Goal: Task Accomplishment & Management: Use online tool/utility

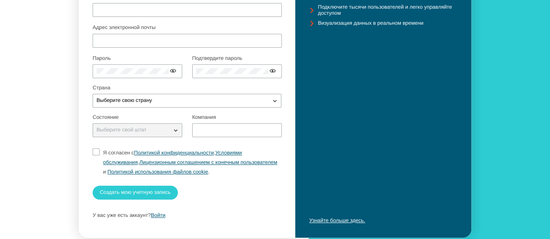
scroll to position [130, 0]
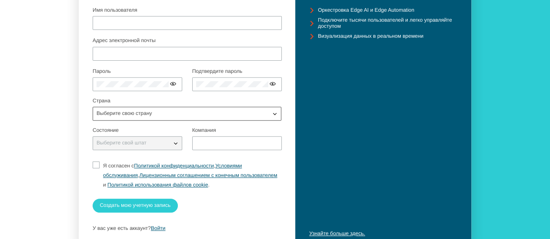
click at [193, 118] on div "Выберите свою страну" at bounding box center [181, 113] width 177 height 9
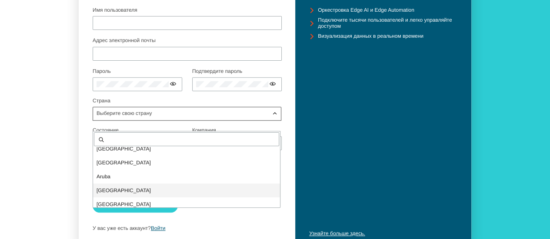
click at [126, 184] on div "Australia" at bounding box center [186, 191] width 187 height 14
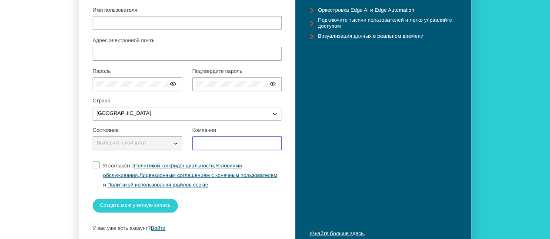
click at [217, 146] on input "text" at bounding box center [237, 143] width 82 height 6
type input "google"
click at [171, 148] on iron-icon at bounding box center [175, 143] width 9 height 9
click at [174, 148] on iron-icon at bounding box center [175, 143] width 9 height 9
click at [93, 174] on input "Я согласен с Политикой конфиденциальности , Условиями обслуживания , Лицензионн…" at bounding box center [96, 176] width 6 height 28
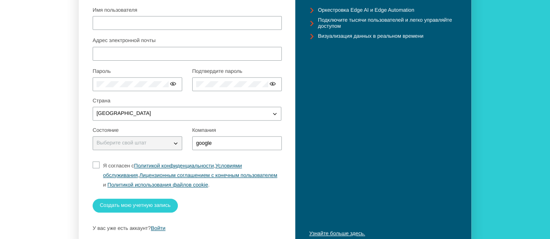
checkbox input "true"
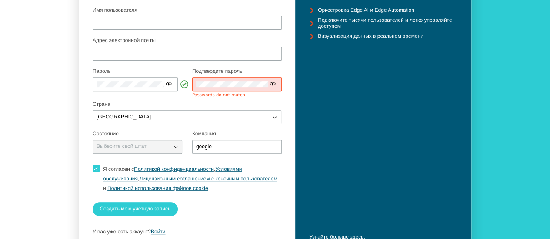
click at [181, 90] on iron-icon at bounding box center [184, 84] width 11 height 11
click at [165, 87] on iron-icon at bounding box center [168, 83] width 7 height 7
click at [145, 91] on div at bounding box center [135, 84] width 85 height 14
click at [84, 96] on div "Начните работу с бесплатной учетной записью Altair® IoT Studio™. Кредитная карт…" at bounding box center [187, 82] width 216 height 345
click at [248, 108] on p "Страна" at bounding box center [187, 105] width 189 height 6
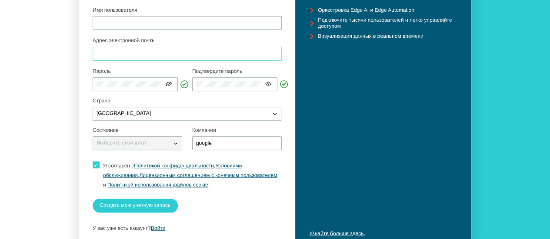
click at [147, 57] on input "Адрес электронной почты" at bounding box center [186, 54] width 181 height 6
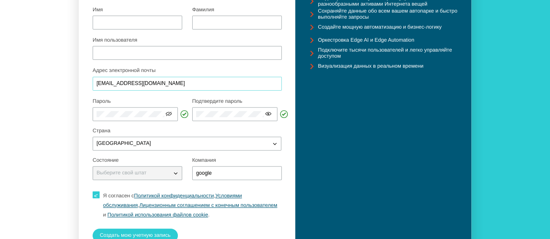
scroll to position [87, 0]
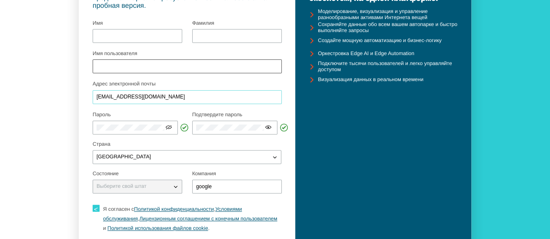
type input "[EMAIL_ADDRESS][DOMAIN_NAME]"
click at [118, 73] on div at bounding box center [187, 67] width 189 height 14
click at [119, 70] on input "Имя пользователя" at bounding box center [186, 66] width 181 height 6
type input "polina"
click at [121, 39] on input "text" at bounding box center [137, 36] width 82 height 6
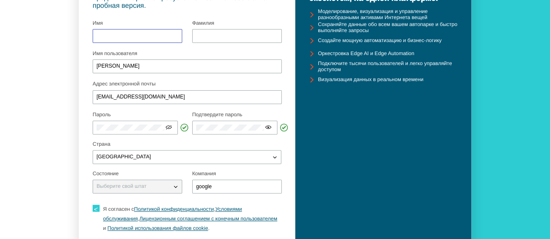
type input "POLINA"
type input "[PERSON_NAME]"
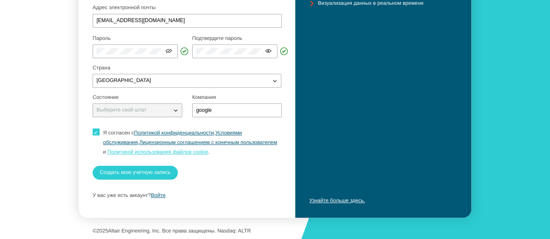
scroll to position [174, 0]
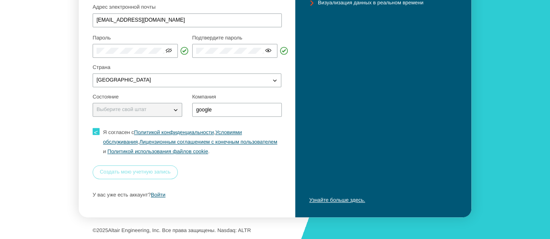
click at [136, 174] on font "Создать мою учетную запись" at bounding box center [134, 172] width 71 height 6
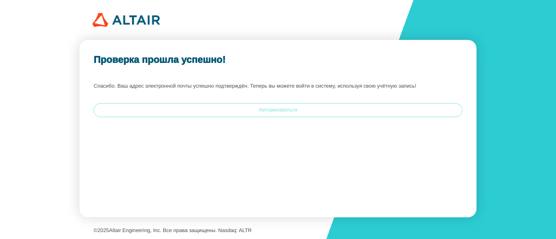
click at [207, 109] on paper-button "Авторизоваться" at bounding box center [277, 110] width 369 height 14
click at [244, 108] on paper-button "Авторизоваться" at bounding box center [277, 110] width 369 height 14
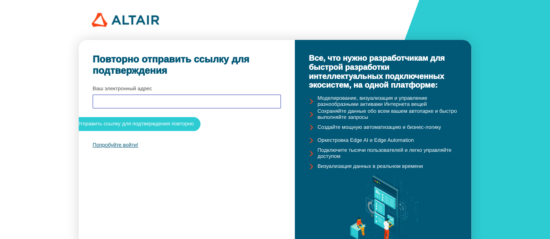
click at [154, 102] on input "text" at bounding box center [186, 102] width 180 height 6
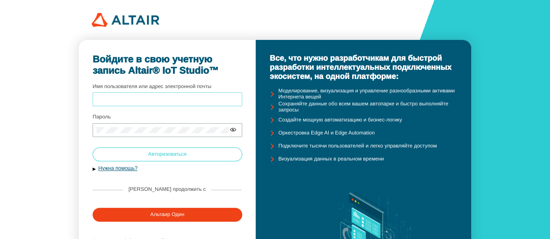
type input "polina"
click at [142, 154] on paper-button "Авторизоваться" at bounding box center [167, 155] width 149 height 14
type input "polina"
click at [147, 155] on paper-button "Авторизоваться" at bounding box center [167, 155] width 149 height 14
type input "polina"
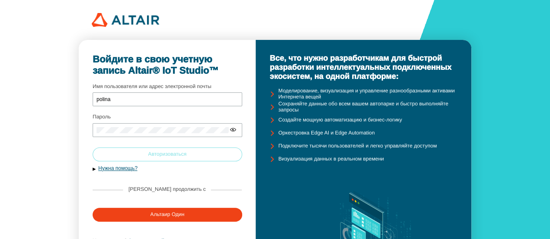
click at [162, 153] on font "Авторизоваться" at bounding box center [167, 154] width 38 height 6
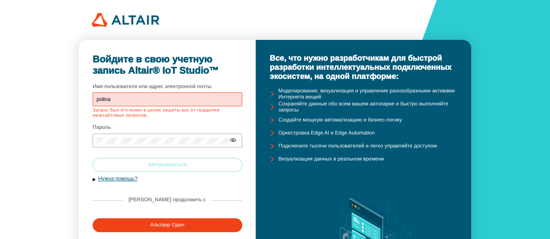
click at [154, 164] on font "Авторизоваться" at bounding box center [167, 165] width 38 height 6
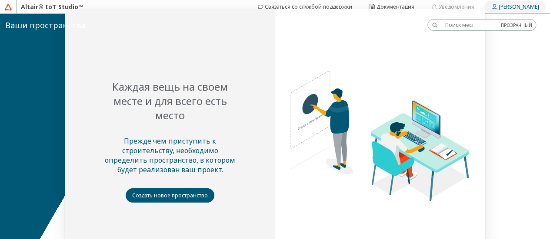
click at [520, 6] on font "Полина" at bounding box center [518, 6] width 40 height 7
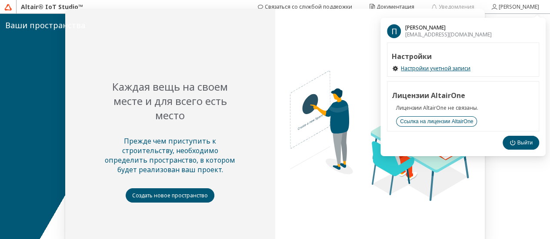
click at [433, 121] on font "Ссылка на лицензии AltairOne" at bounding box center [436, 122] width 73 height 6
click at [481, 176] on img at bounding box center [337, 92] width 315 height 236
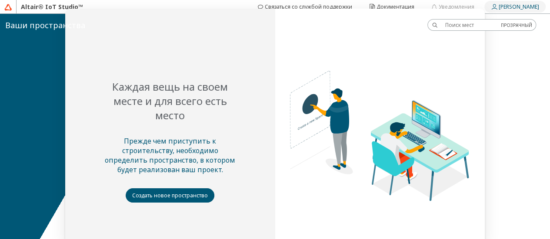
click at [498, 8] on iron-icon at bounding box center [494, 6] width 8 height 7
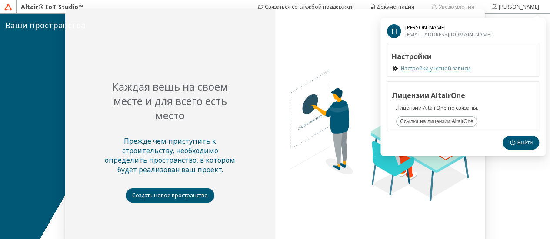
click at [444, 70] on font "Настройки учетной записи" at bounding box center [436, 68] width 70 height 7
click at [435, 119] on font "Ссылка на лицензии AltairOne" at bounding box center [436, 122] width 73 height 6
click at [297, 45] on img at bounding box center [337, 92] width 315 height 236
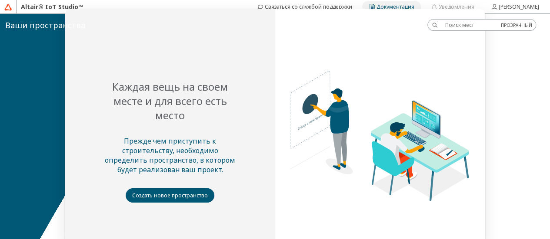
click at [399, 7] on font "Документация" at bounding box center [395, 6] width 38 height 7
click at [170, 186] on div at bounding box center [275, 126] width 550 height 225
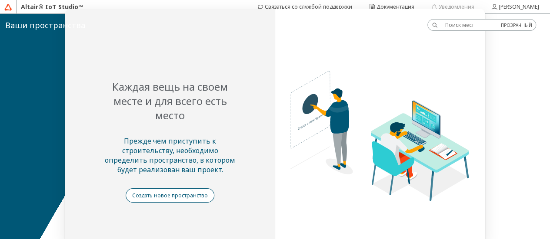
click at [170, 195] on font "Создать новое пространство" at bounding box center [170, 195] width 76 height 7
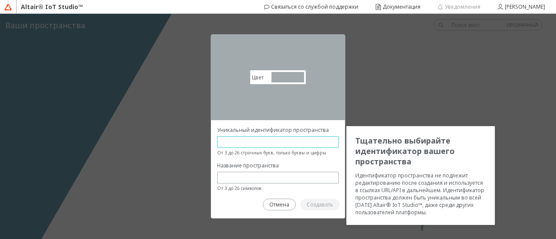
click at [257, 139] on input "text" at bounding box center [278, 142] width 114 height 7
paste input "apayvGAU6mzjgYK"
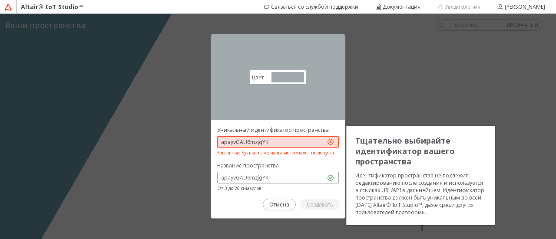
drag, startPoint x: 245, startPoint y: 141, endPoint x: 235, endPoint y: 140, distance: 10.1
click at [235, 140] on input "apayvGAU6mzjgYK" at bounding box center [273, 142] width 104 height 7
drag, startPoint x: 261, startPoint y: 142, endPoint x: 249, endPoint y: 139, distance: 11.6
click at [249, 139] on input "apayv6mzjgYK" at bounding box center [273, 142] width 104 height 7
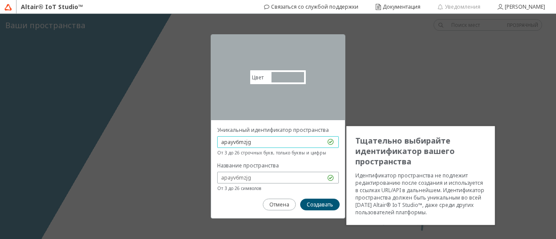
drag, startPoint x: 252, startPoint y: 141, endPoint x: 203, endPoint y: 143, distance: 49.2
click at [203, 143] on div "Цвет #a2aaad #A2AAAD Тщательно выбирайте идентификатор вашего пространства Иден…" at bounding box center [278, 126] width 556 height 225
type input "apayv6mzjg"
click at [228, 176] on input "text" at bounding box center [273, 177] width 104 height 7
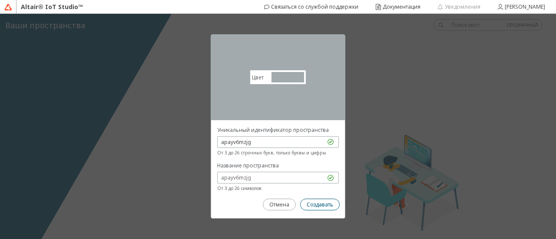
click at [308, 202] on font "Создавать" at bounding box center [320, 204] width 27 height 7
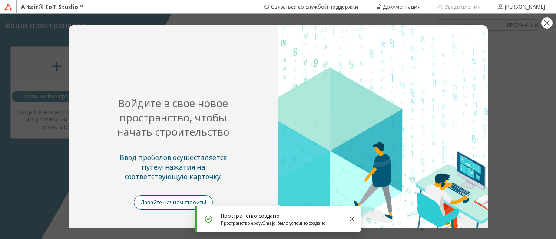
click at [182, 204] on font "Давайте начнем строить!" at bounding box center [173, 202] width 66 height 7
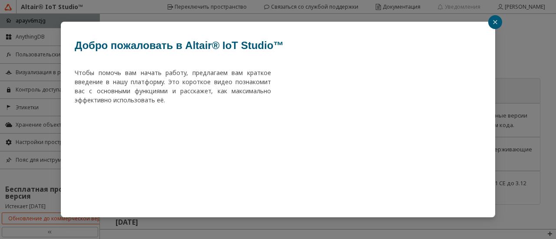
click at [492, 20] on button "button" at bounding box center [495, 22] width 14 height 14
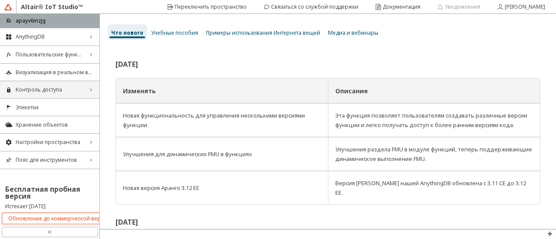
click at [84, 85] on div "Контроль доступа right_chevron" at bounding box center [49, 89] width 99 height 17
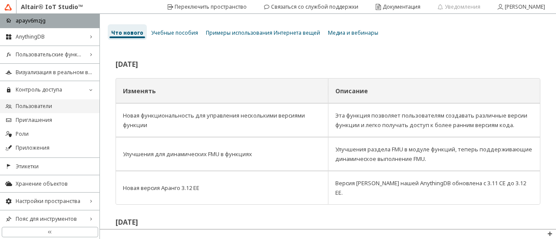
click at [43, 106] on font "Пользователи" at bounding box center [34, 106] width 36 height 7
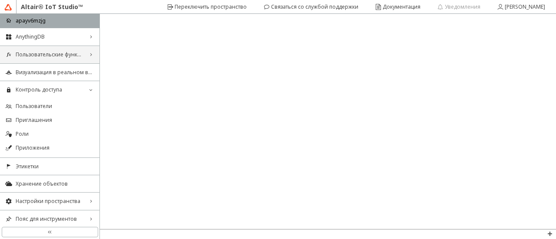
click at [65, 56] on font "Пользовательские функции" at bounding box center [52, 54] width 72 height 7
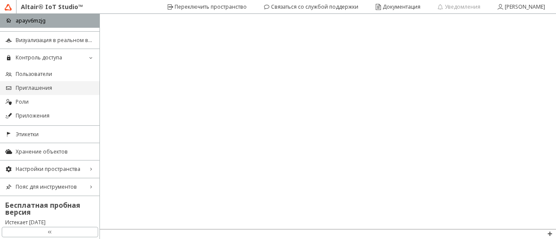
scroll to position [78, 0]
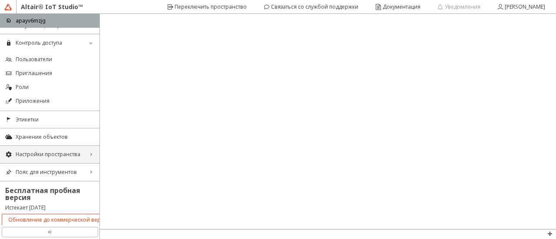
click at [63, 152] on font "Настройки пространства" at bounding box center [48, 154] width 65 height 7
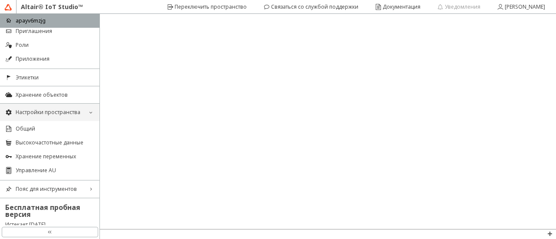
scroll to position [122, 0]
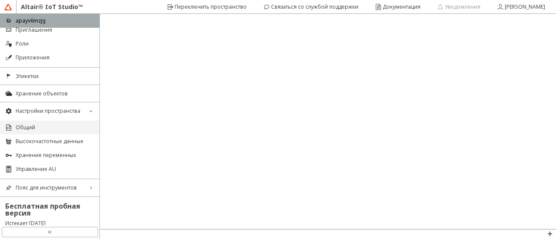
click at [50, 127] on span "Общий" at bounding box center [55, 127] width 79 height 7
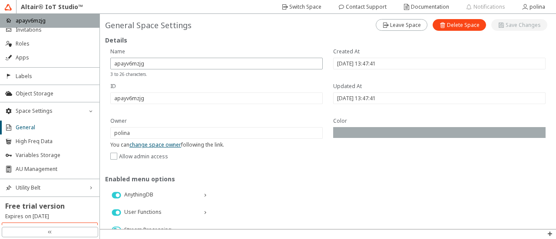
click at [395, 177] on div "Enabled menu options" at bounding box center [328, 179] width 446 height 8
click at [116, 154] on input "checkbox" at bounding box center [113, 156] width 6 height 7
checkbox input "true"
click at [442, 130] on div at bounding box center [439, 132] width 212 height 11
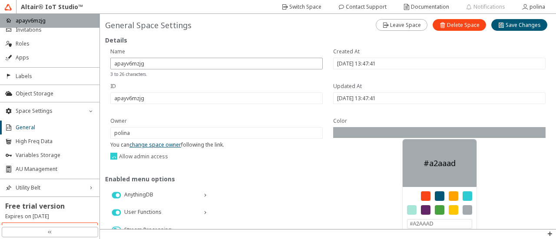
click at [421, 192] on div at bounding box center [426, 197] width 10 height 10
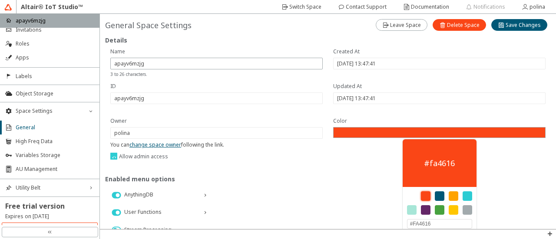
click at [407, 192] on div at bounding box center [412, 197] width 10 height 10
type input "#FFFFFF"
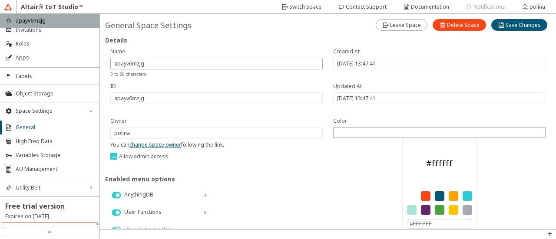
click at [326, 175] on div "Enabled menu options" at bounding box center [328, 179] width 446 height 8
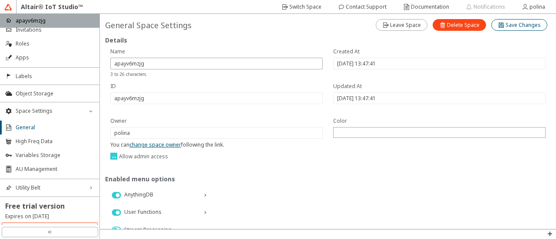
click at [0, 0] on slot "Save Changes" at bounding box center [0, 0] width 0 height 0
type input "10.10.2025, 13:54:20"
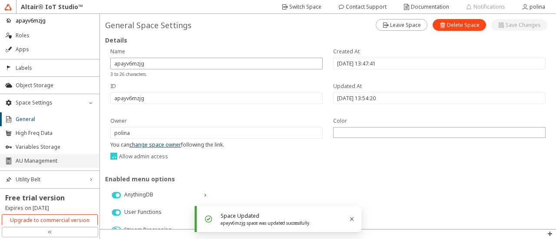
scroll to position [130, 0]
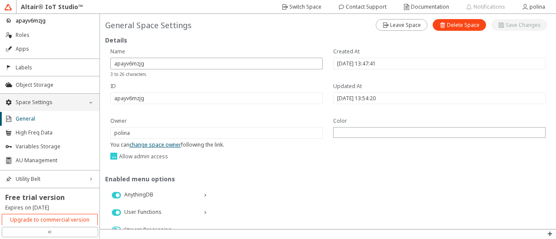
click at [35, 105] on span "Space Settings" at bounding box center [50, 102] width 68 height 7
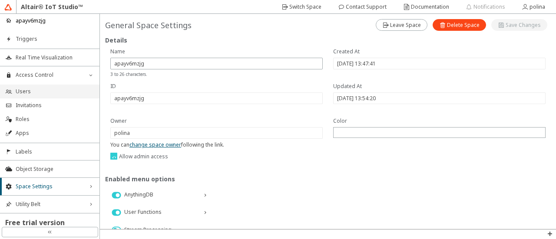
scroll to position [0, 0]
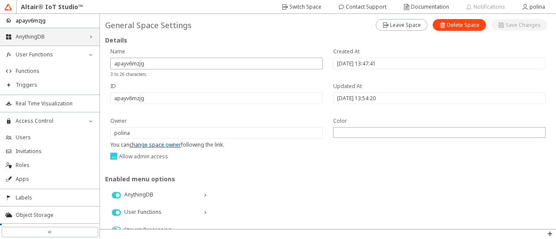
click at [57, 38] on span "AnythingDB" at bounding box center [50, 36] width 68 height 7
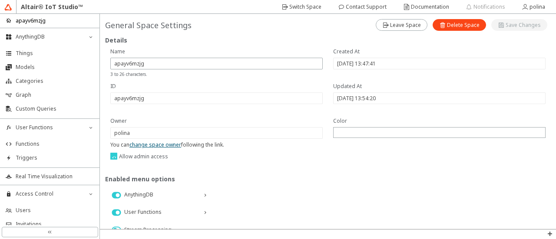
click at [4, 4] on img at bounding box center [8, 7] width 8 height 8
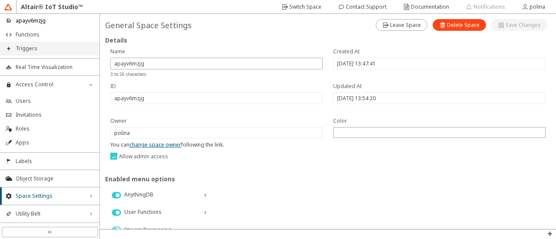
scroll to position [144, 0]
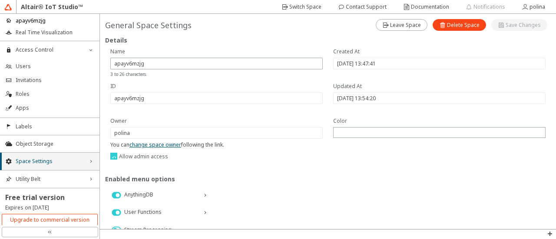
click at [9, 159] on icon at bounding box center [9, 162] width 6 height 6
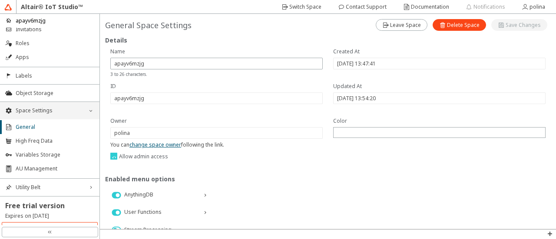
scroll to position [203, 0]
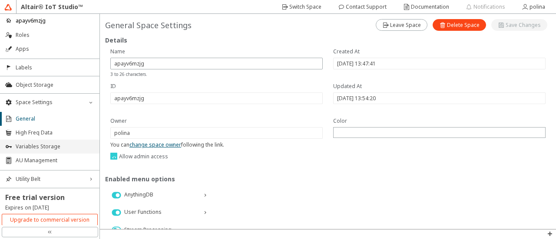
click at [12, 145] on li "Variables Storage" at bounding box center [49, 147] width 99 height 14
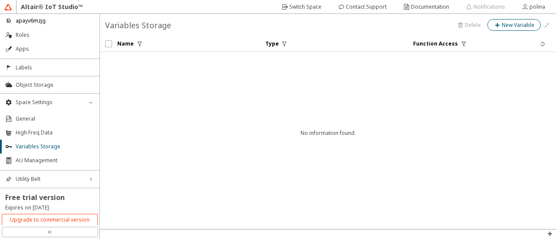
click at [0, 0] on slot "New Variable" at bounding box center [0, 0] width 0 height 0
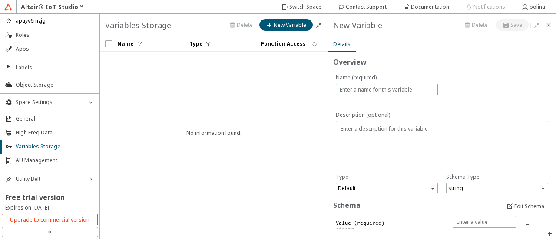
click at [352, 88] on input "text" at bounding box center [387, 89] width 94 height 7
paste input "apayv6mzjg"
type input "apayv6mzjg"
click at [367, 133] on textarea at bounding box center [443, 140] width 206 height 32
paste textarea "apayv6mzjg"
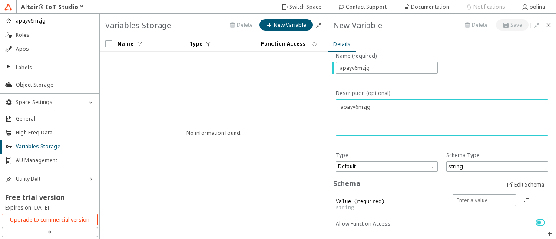
scroll to position [23, 0]
type textarea "apayv6mzjg"
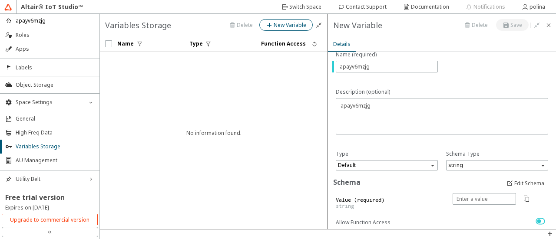
click at [0, 0] on slot "New Variable" at bounding box center [0, 0] width 0 height 0
click at [427, 162] on span "Default" at bounding box center [387, 165] width 99 height 10
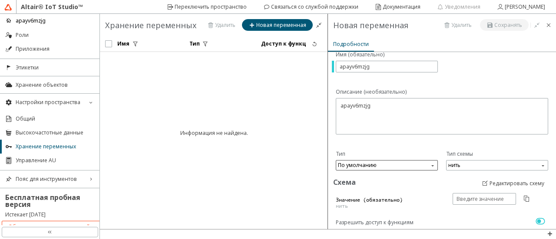
click at [428, 164] on span "По умолчанию" at bounding box center [387, 165] width 99 height 10
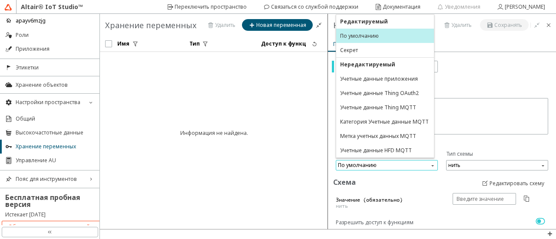
click at [428, 164] on span "По умолчанию" at bounding box center [387, 165] width 99 height 10
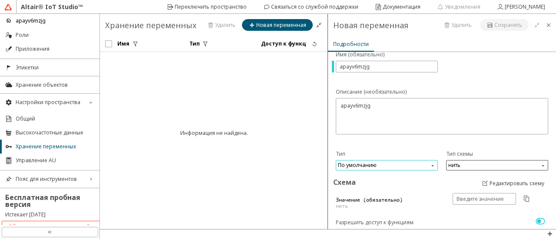
click at [487, 166] on span "нить" at bounding box center [497, 165] width 99 height 10
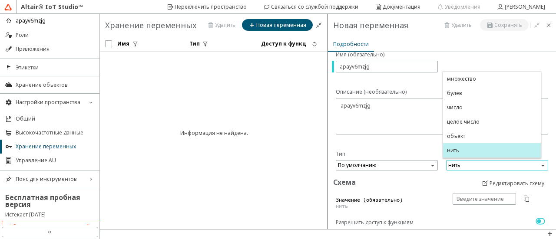
click at [487, 166] on span "нить" at bounding box center [497, 165] width 99 height 10
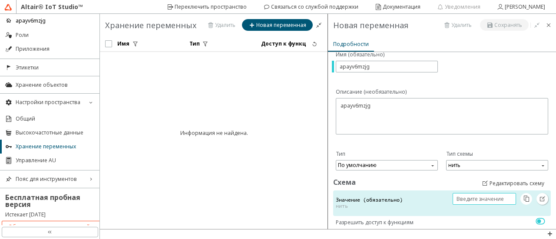
click at [459, 196] on input "text" at bounding box center [485, 199] width 56 height 7
paste input "apayv6mzjg"
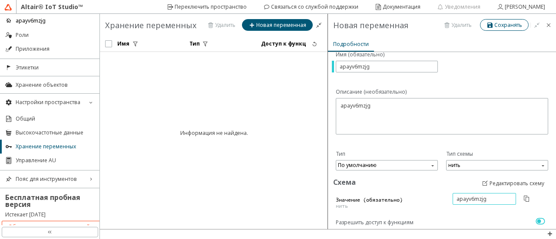
type input "apayv6mzjg"
click at [491, 25] on iron-icon at bounding box center [491, 25] width 8 height 7
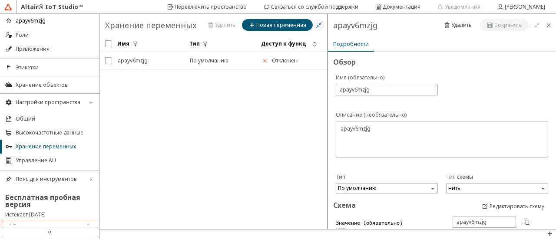
click at [319, 27] on iron-icon at bounding box center [318, 25] width 7 height 7
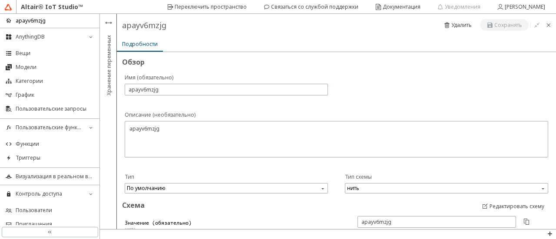
click at [10, 19] on icon "home" at bounding box center [8, 20] width 7 height 7
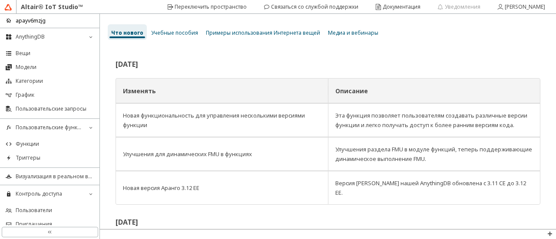
click at [9, 20] on icon "home" at bounding box center [8, 20] width 7 height 7
click at [229, 0] on div "Переключить пространство" at bounding box center [211, 7] width 72 height 14
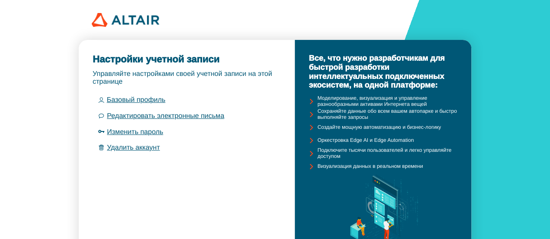
click at [111, 99] on font "Базовый профиль" at bounding box center [135, 99] width 59 height 7
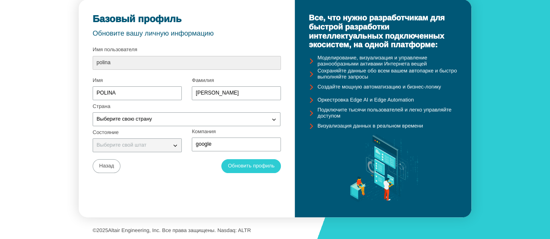
scroll to position [48, 0]
click at [100, 163] on font "Назад" at bounding box center [106, 166] width 15 height 6
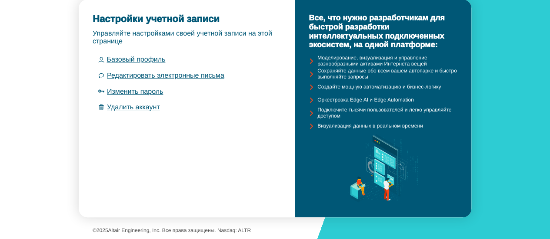
click at [364, 100] on font "Оркестровка Edge AI и Edge Automation" at bounding box center [365, 100] width 96 height 6
click at [314, 100] on iron-icon at bounding box center [310, 100] width 13 height 13
click at [321, 114] on font "Подключите тысячи пользователей и легко управляйте доступом" at bounding box center [384, 113] width 134 height 12
click at [326, 133] on div "Визуализация данных в реальном времени" at bounding box center [382, 126] width 149 height 13
click at [325, 76] on font "Сохраняйте данные обо всем вашем автопарке и быстро выполняйте запросы" at bounding box center [386, 74] width 139 height 12
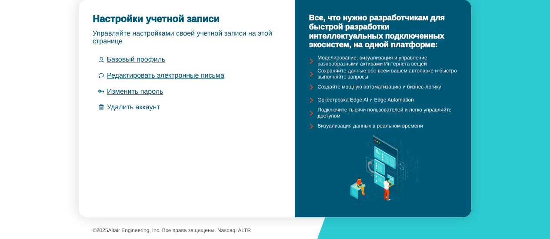
scroll to position [0, 0]
